Goal: Check status

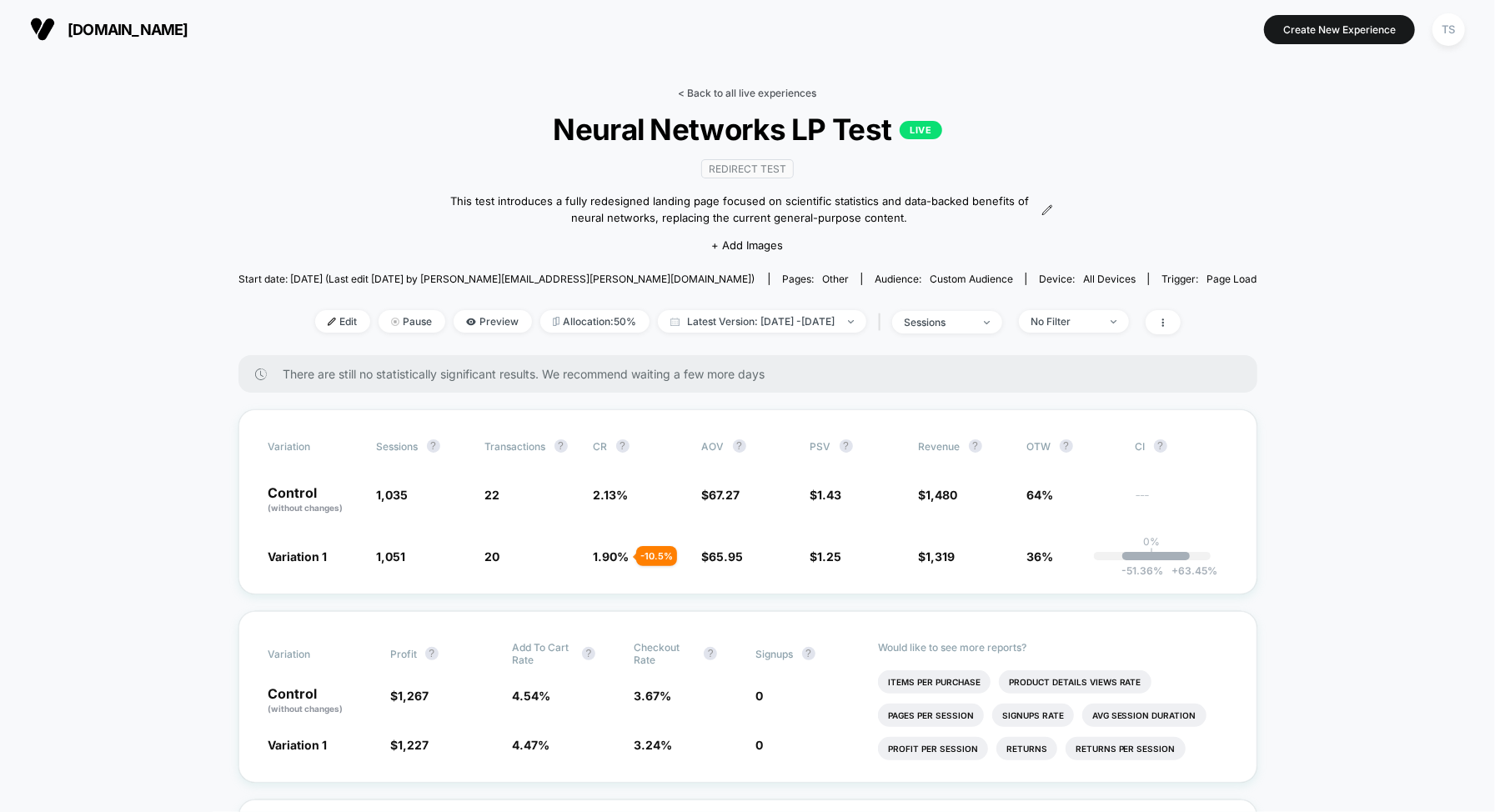
click at [746, 92] on link "< Back to all live experiences" at bounding box center [748, 93] width 138 height 13
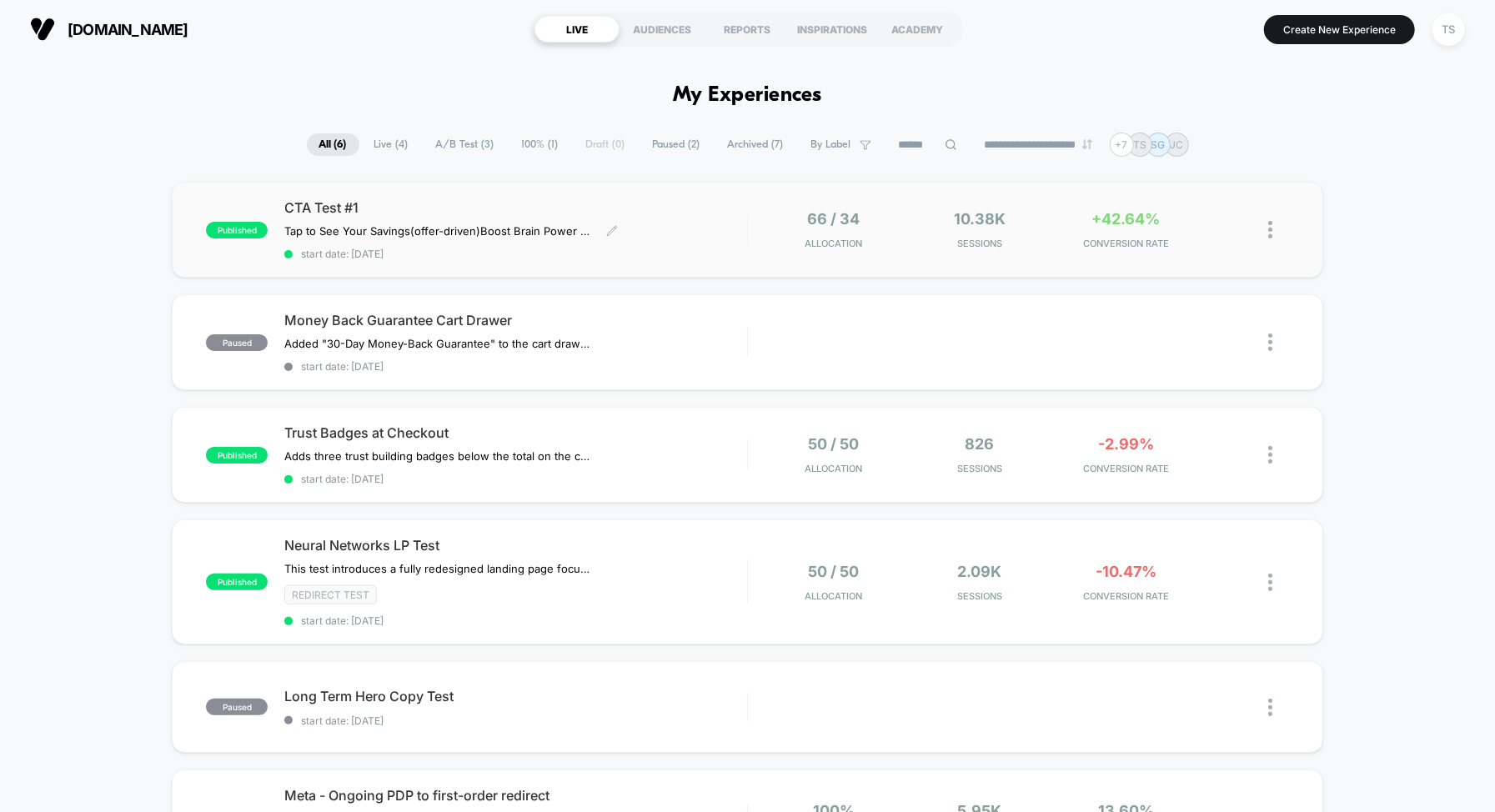
click at [409, 203] on span "CTA Test #1" at bounding box center [515, 207] width 463 height 16
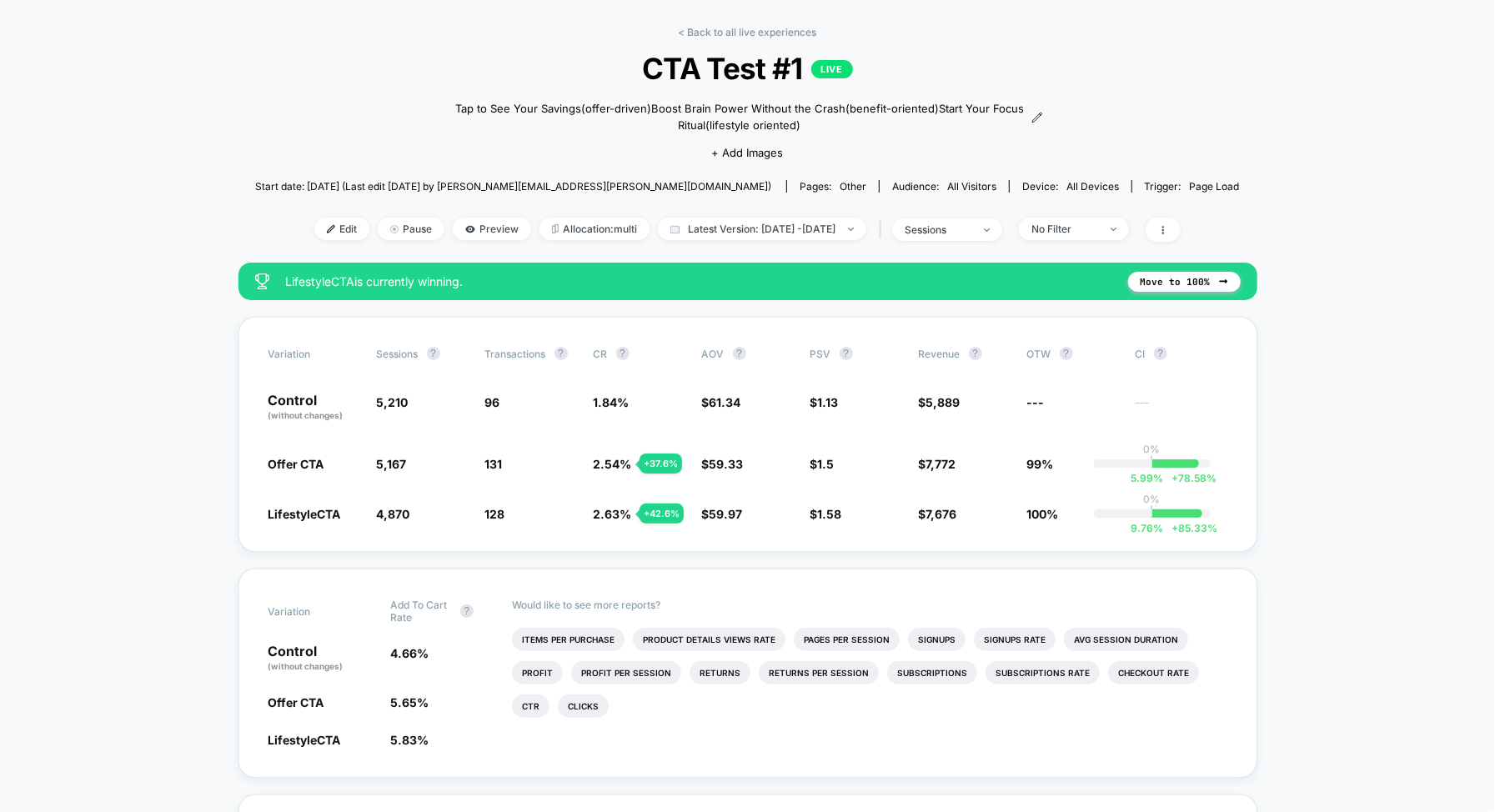
scroll to position [64, 0]
